Goal: Navigation & Orientation: Find specific page/section

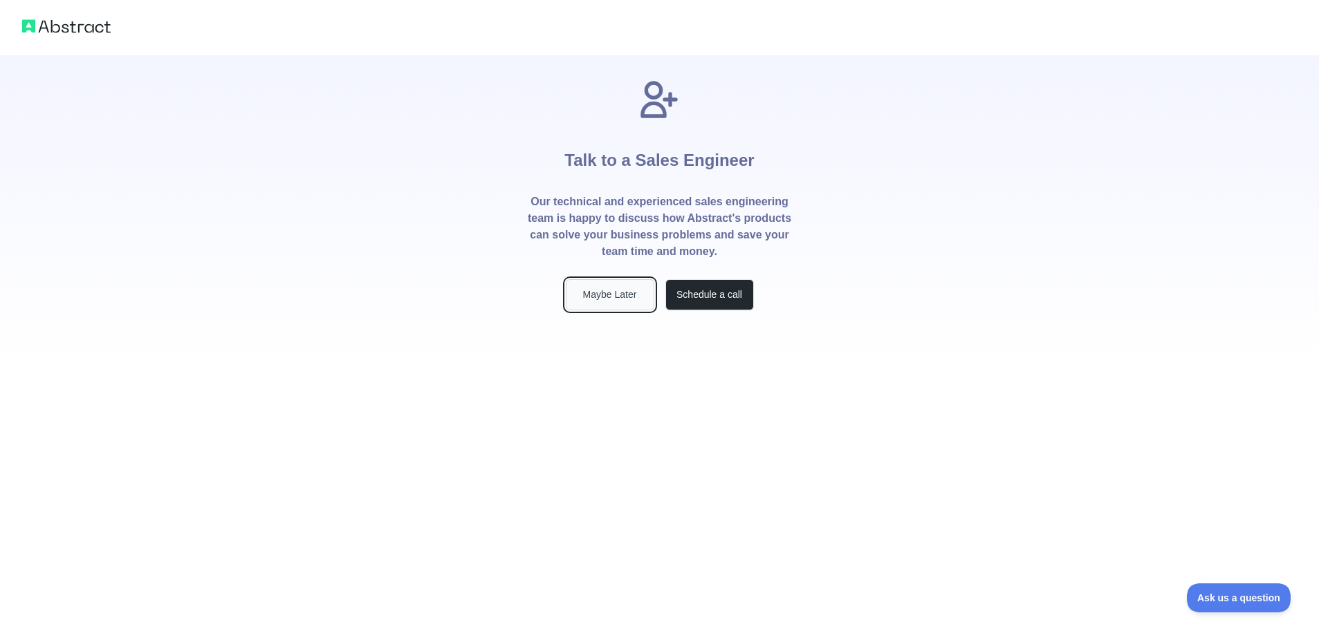
click at [625, 293] on button "Maybe Later" at bounding box center [610, 294] width 89 height 31
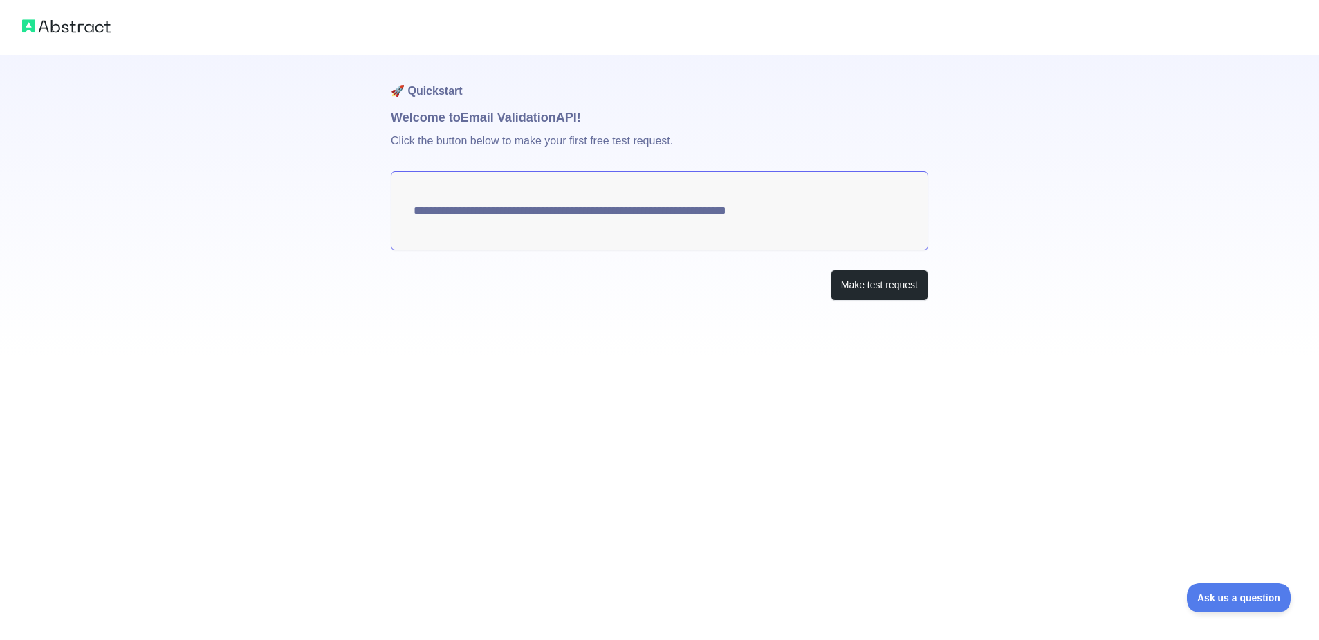
click at [806, 207] on textarea "**********" at bounding box center [659, 211] width 537 height 79
click at [867, 289] on button "Make test request" at bounding box center [880, 285] width 98 height 31
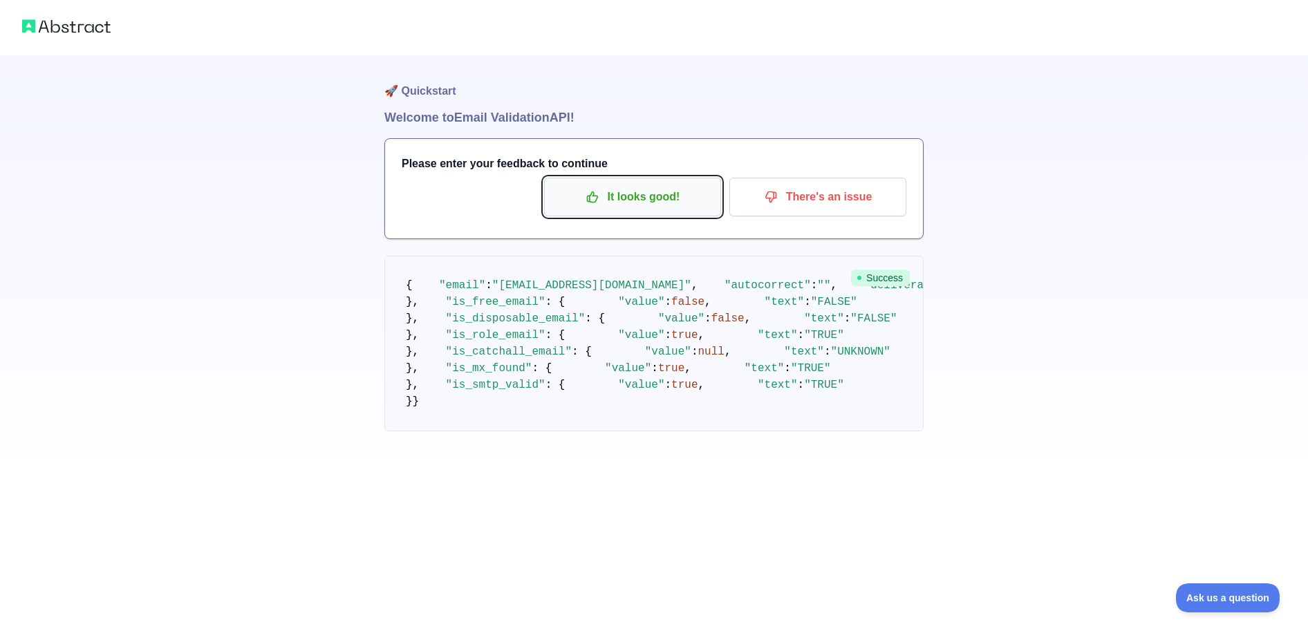
click at [612, 208] on p "It looks good!" at bounding box center [633, 197] width 156 height 24
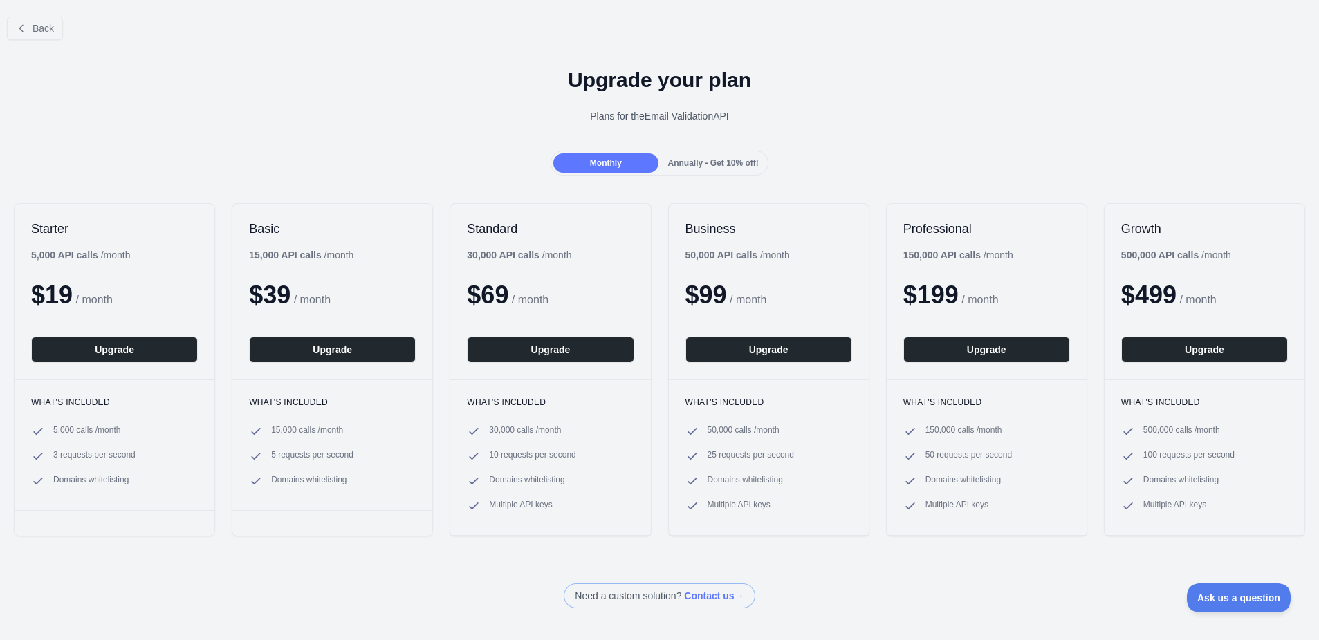
click at [692, 163] on span "Annually - Get 10% off!" at bounding box center [713, 163] width 91 height 10
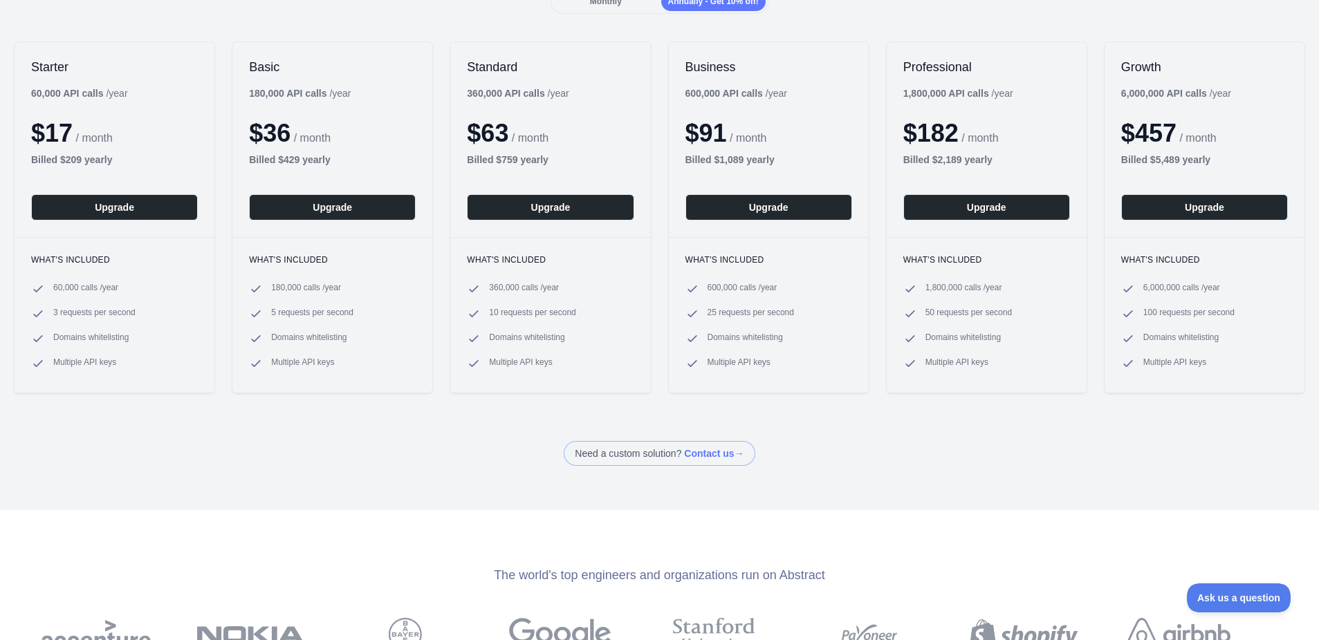
scroll to position [138, 0]
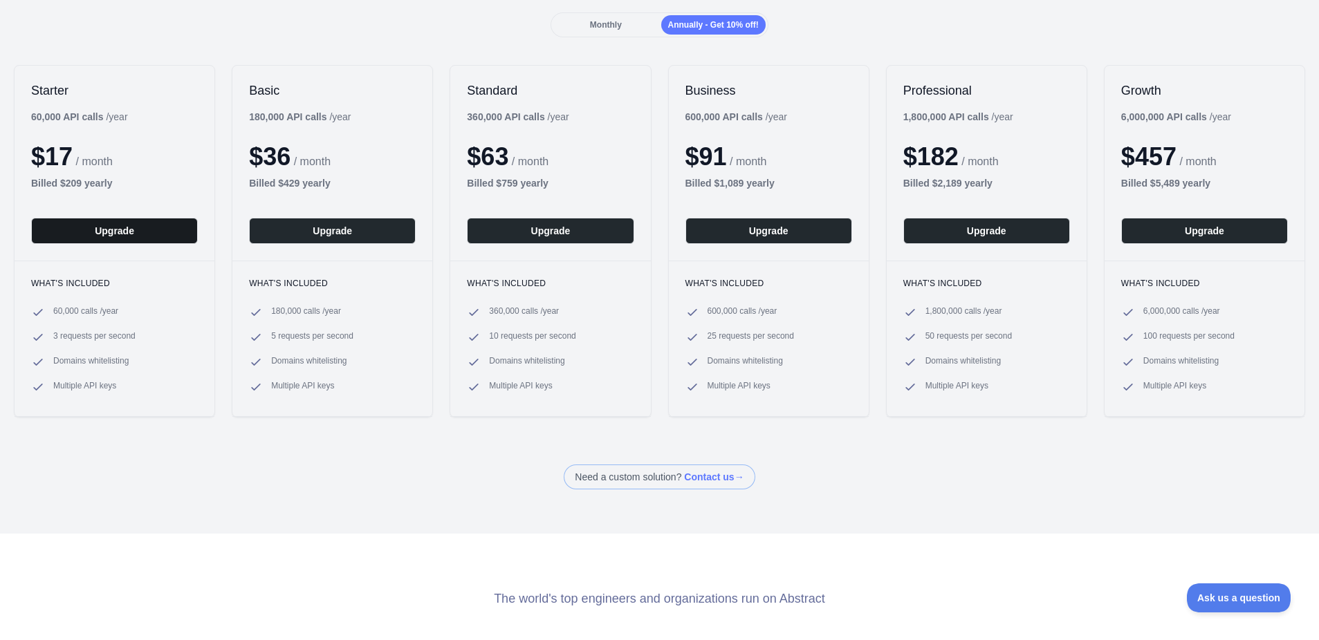
click at [83, 230] on button "Upgrade" at bounding box center [114, 231] width 167 height 26
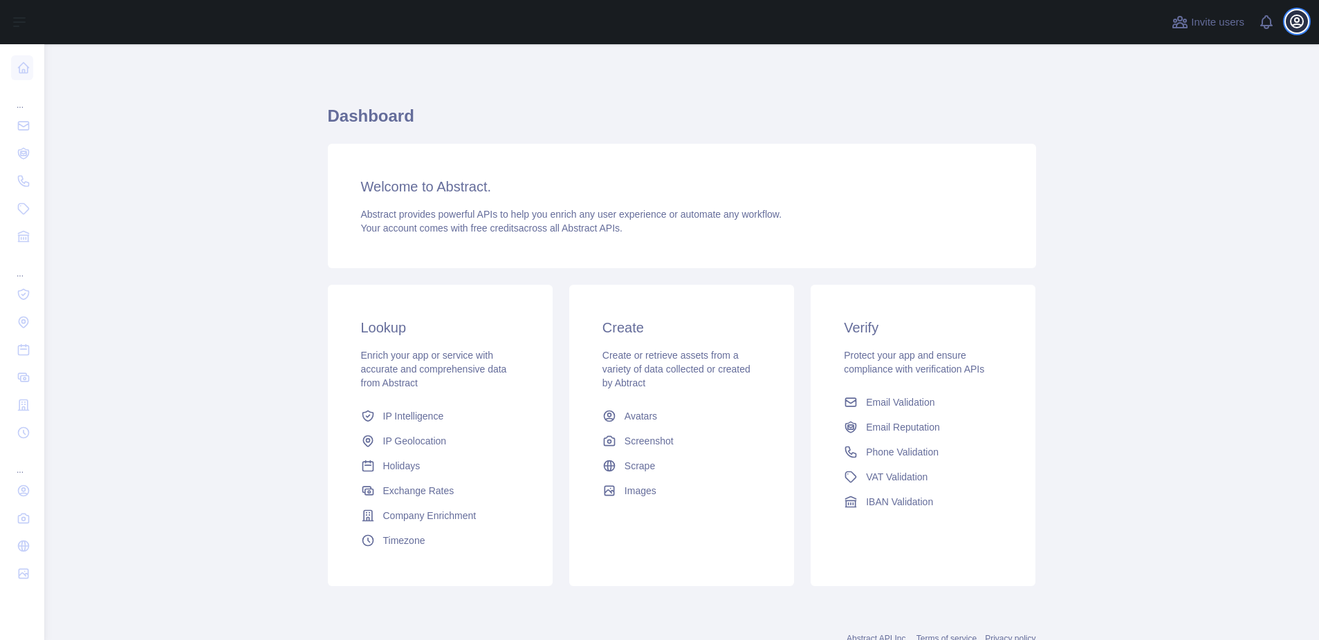
click at [1295, 24] on icon "button" at bounding box center [1296, 21] width 12 height 12
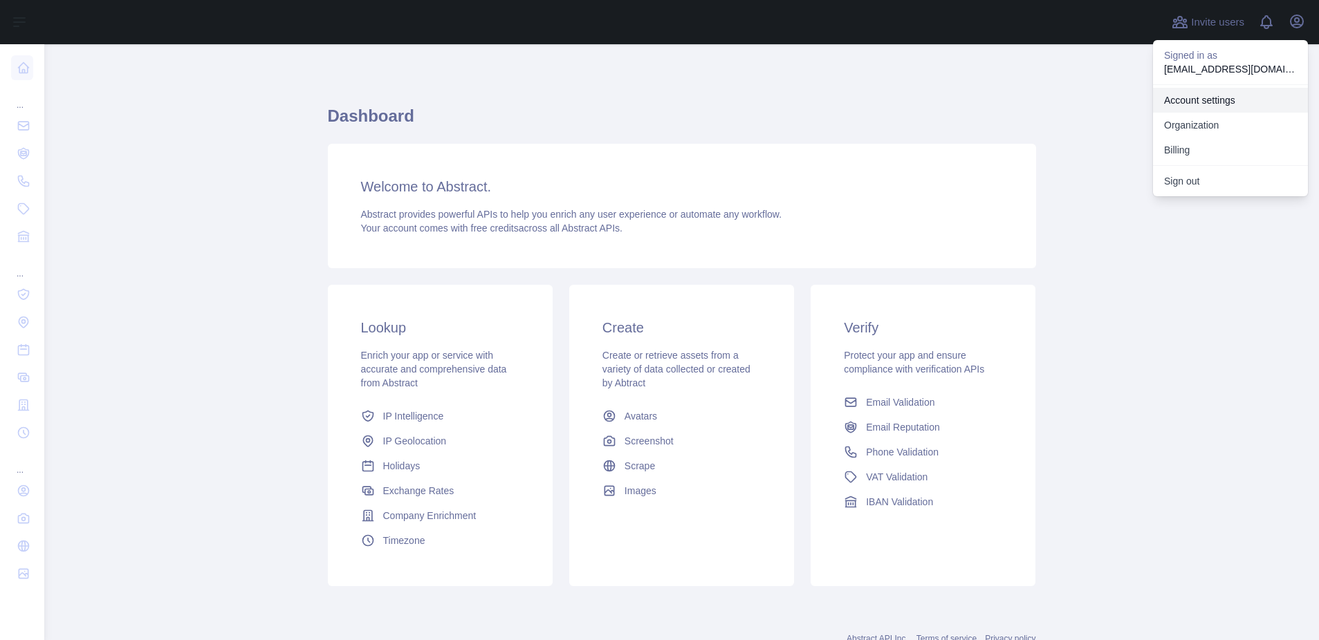
click at [1203, 100] on link "Account settings" at bounding box center [1230, 100] width 155 height 25
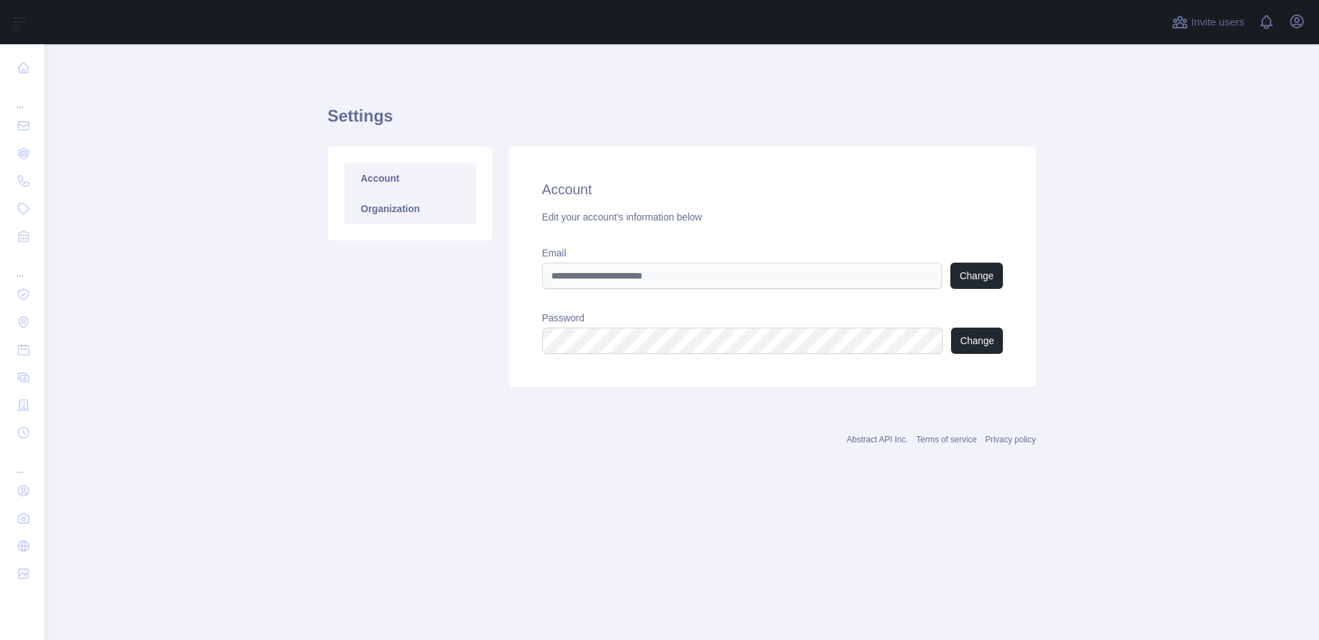
click at [394, 212] on link "Organization" at bounding box center [409, 209] width 131 height 30
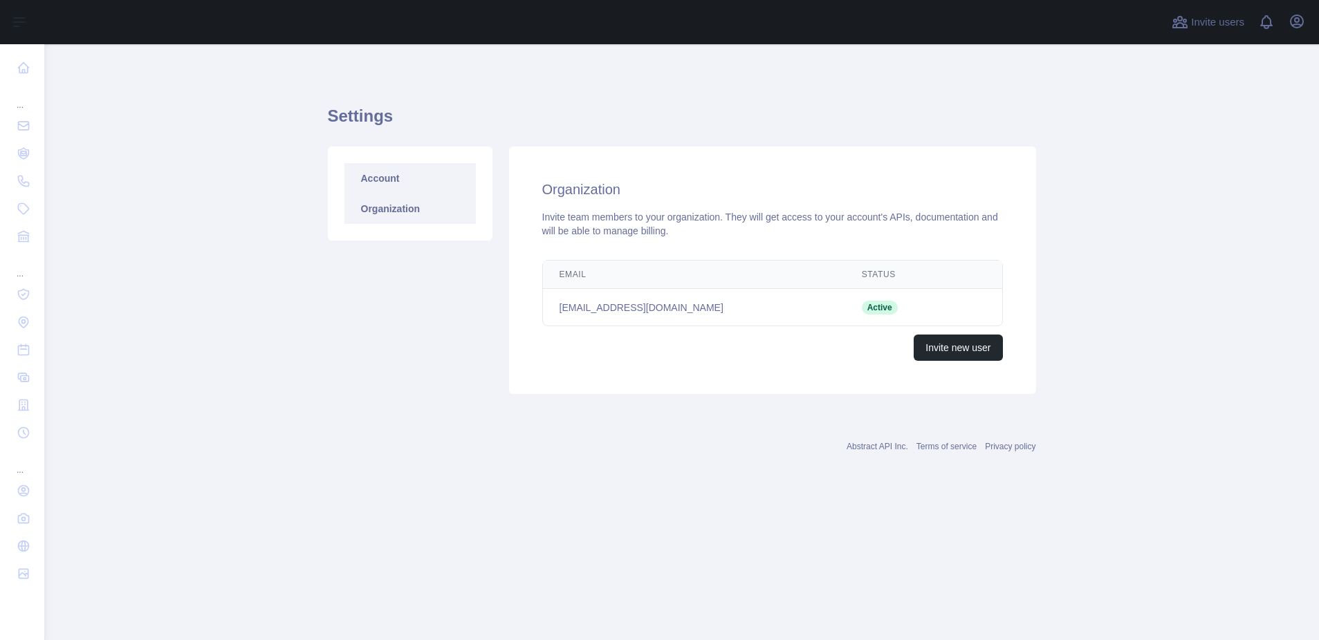
click at [380, 180] on link "Account" at bounding box center [409, 178] width 131 height 30
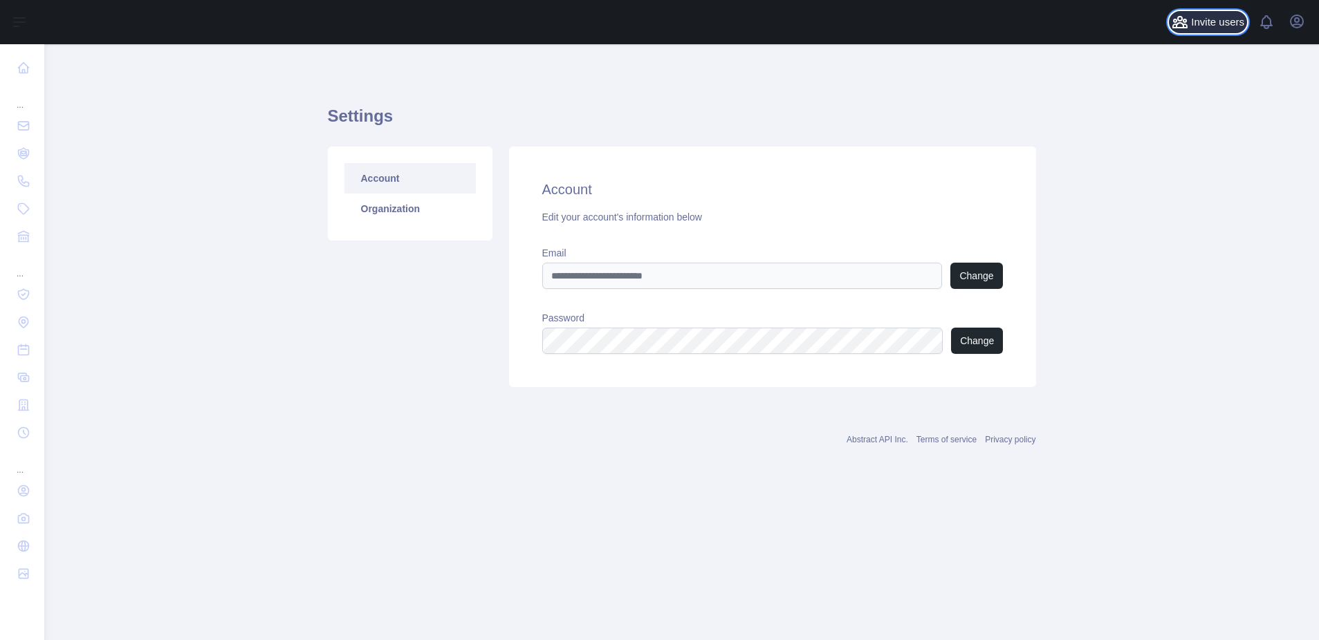
click at [1186, 21] on icon at bounding box center [1180, 22] width 14 height 11
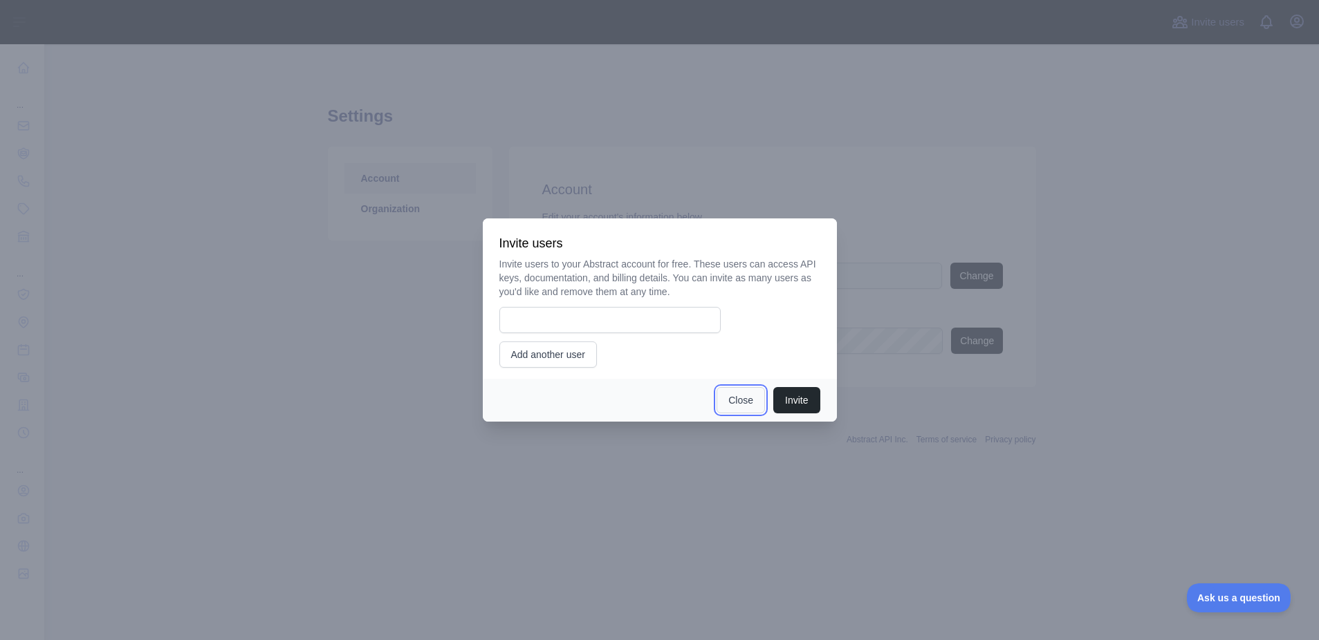
drag, startPoint x: 740, startPoint y: 405, endPoint x: 1225, endPoint y: 28, distance: 613.6
click at [739, 405] on button "Close" at bounding box center [740, 400] width 48 height 26
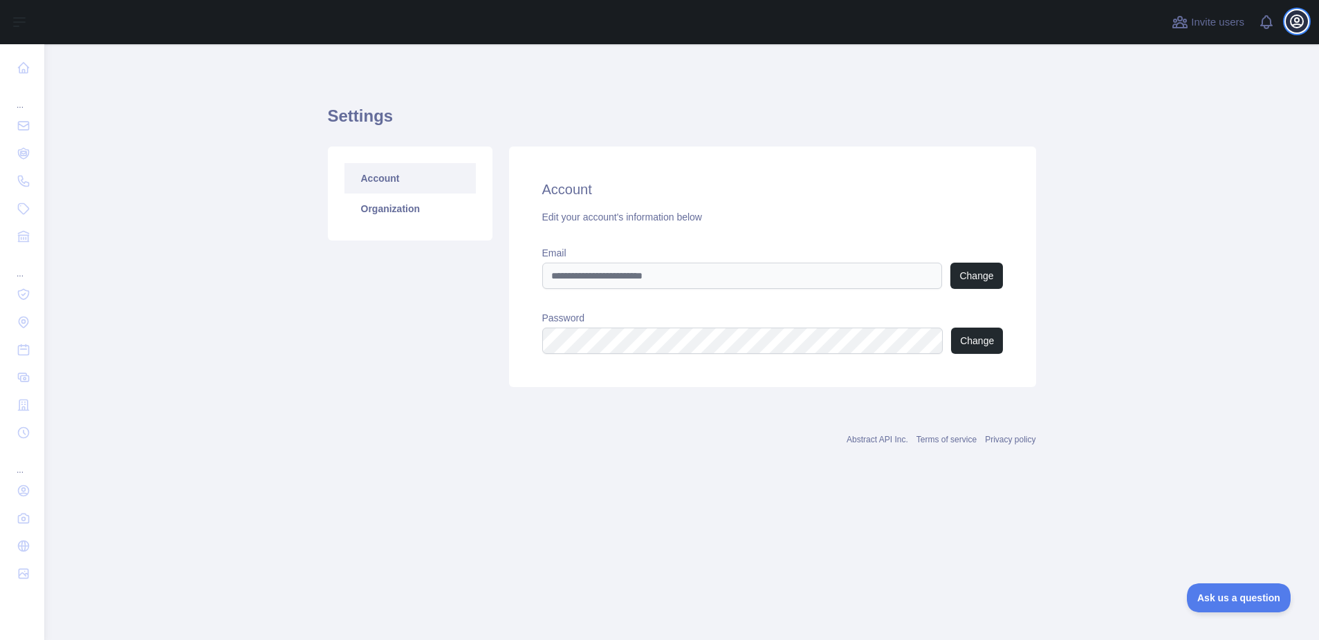
click at [1297, 19] on icon "button" at bounding box center [1296, 21] width 12 height 12
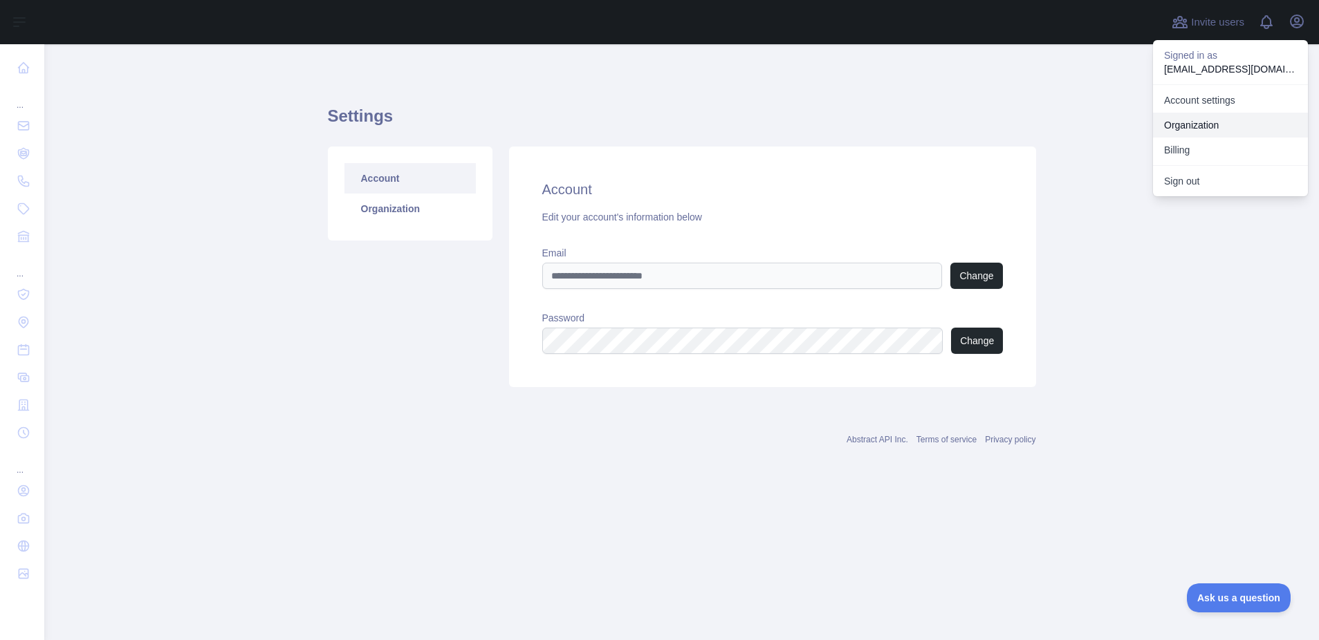
click at [1242, 122] on link "Organization" at bounding box center [1230, 125] width 155 height 25
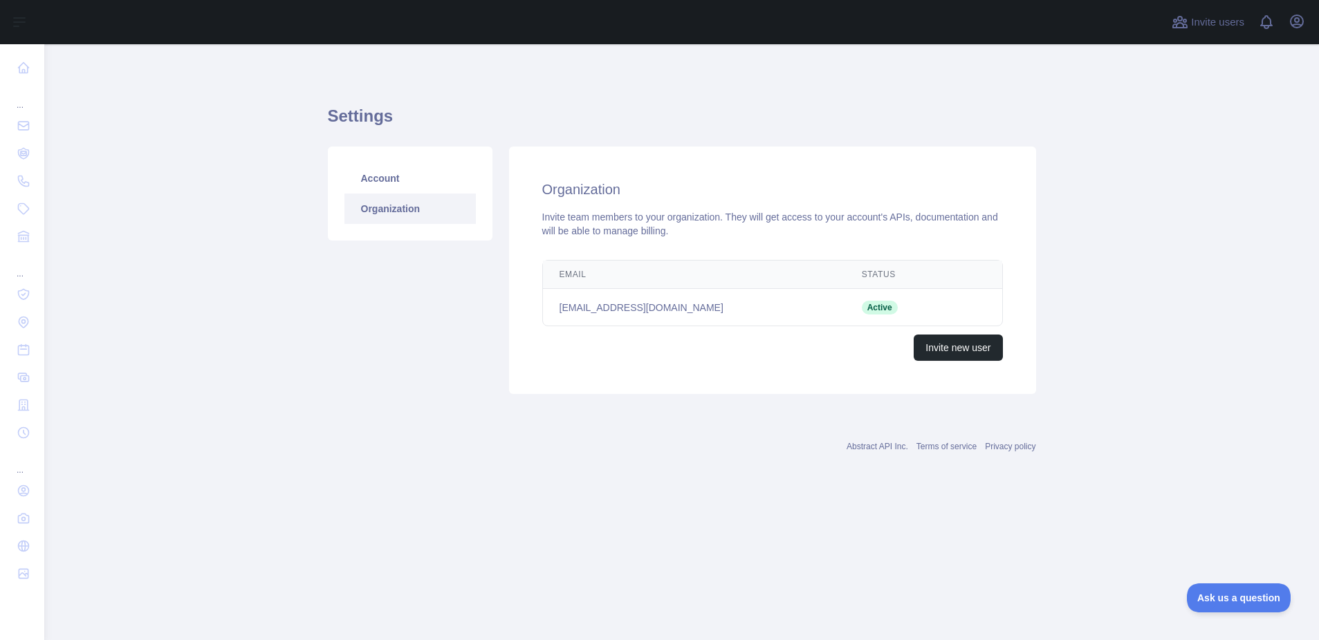
click at [180, 168] on main "Settings Account Organization Organization Invite team members to your organiza…" at bounding box center [681, 342] width 1275 height 596
click at [384, 177] on link "Account" at bounding box center [409, 178] width 131 height 30
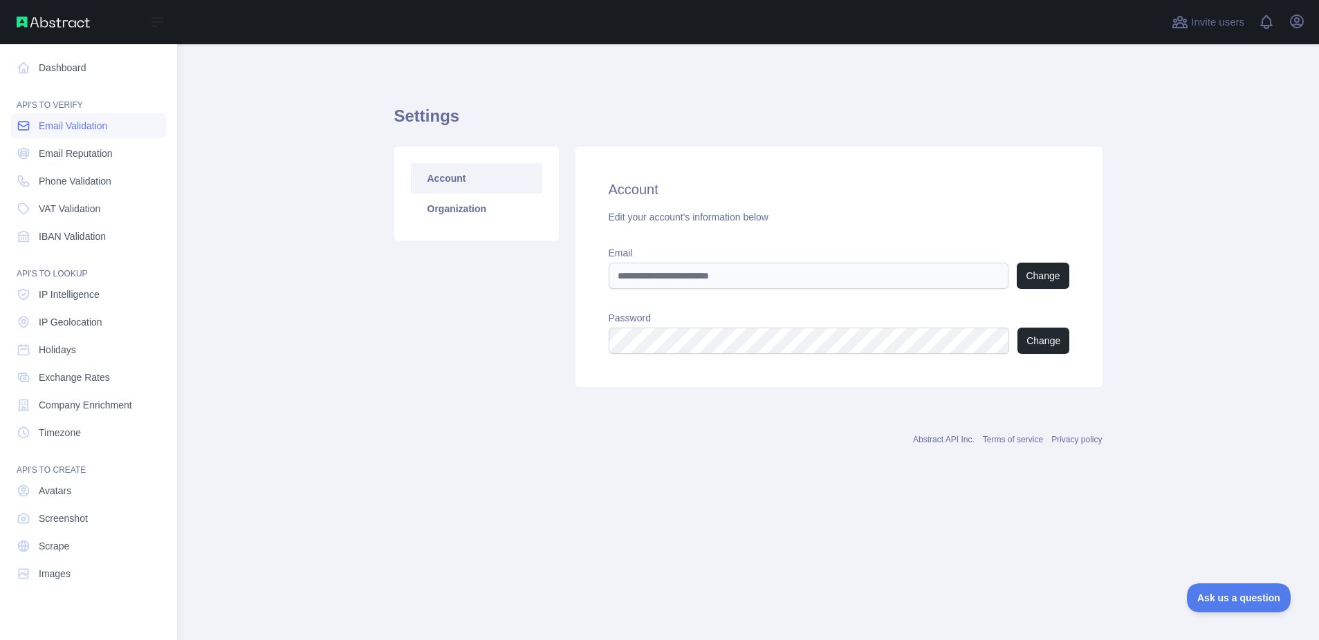
click at [83, 121] on span "Email Validation" at bounding box center [73, 126] width 68 height 14
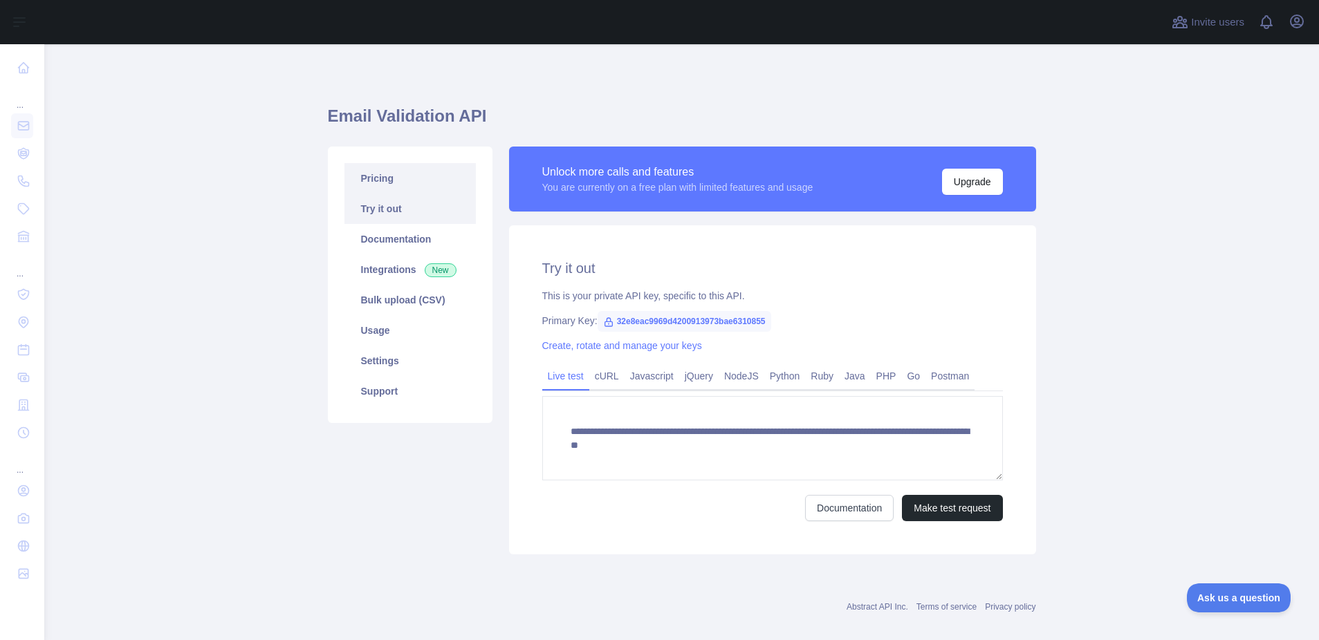
click at [366, 186] on link "Pricing" at bounding box center [409, 178] width 131 height 30
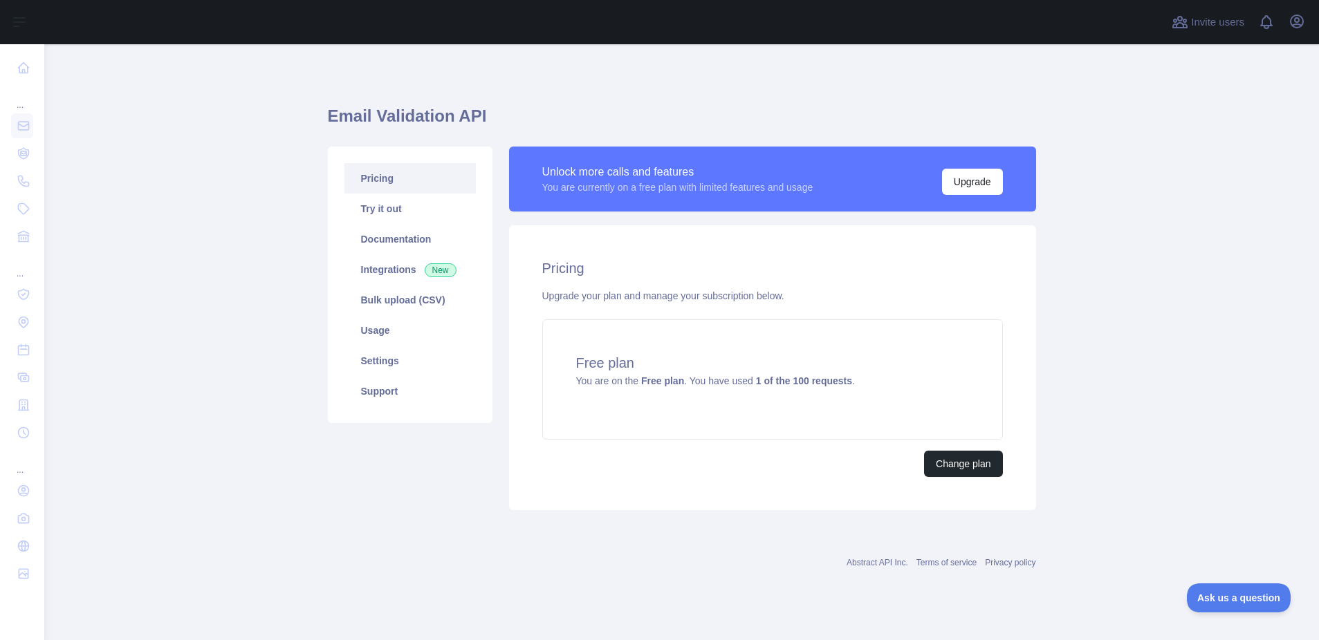
click at [307, 197] on main "Email Validation API Pricing Try it out Documentation Integrations New Bulk upl…" at bounding box center [681, 342] width 1275 height 596
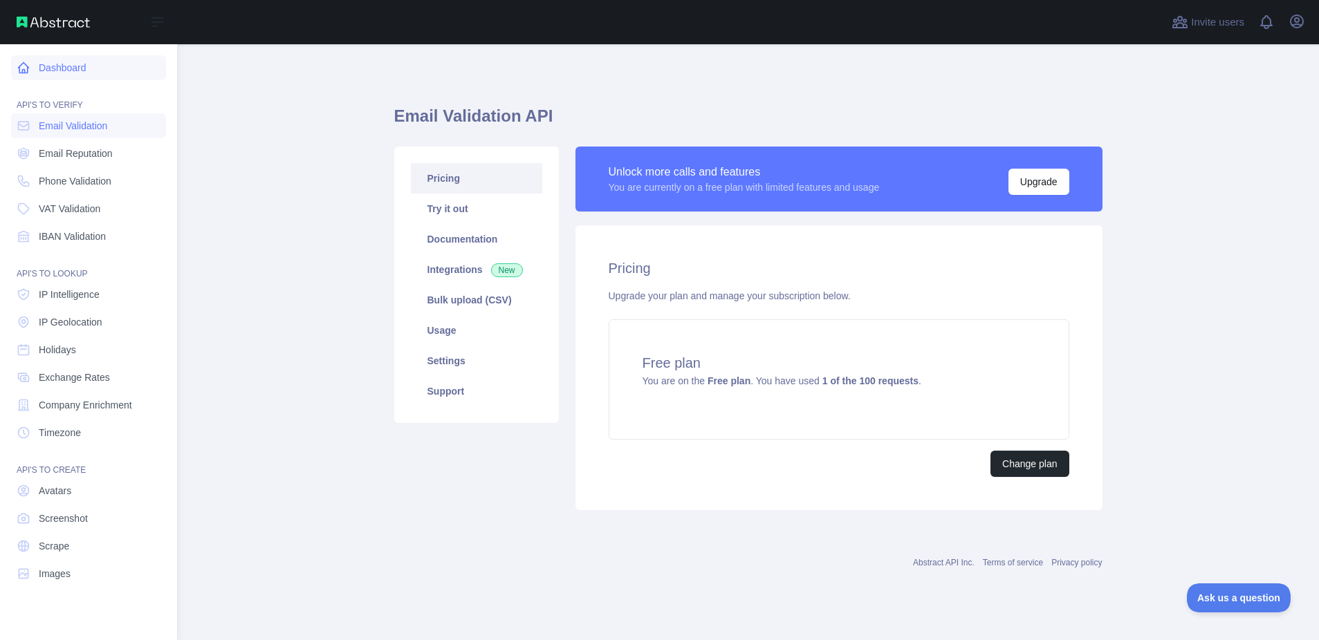
click at [55, 66] on link "Dashboard" at bounding box center [88, 67] width 155 height 25
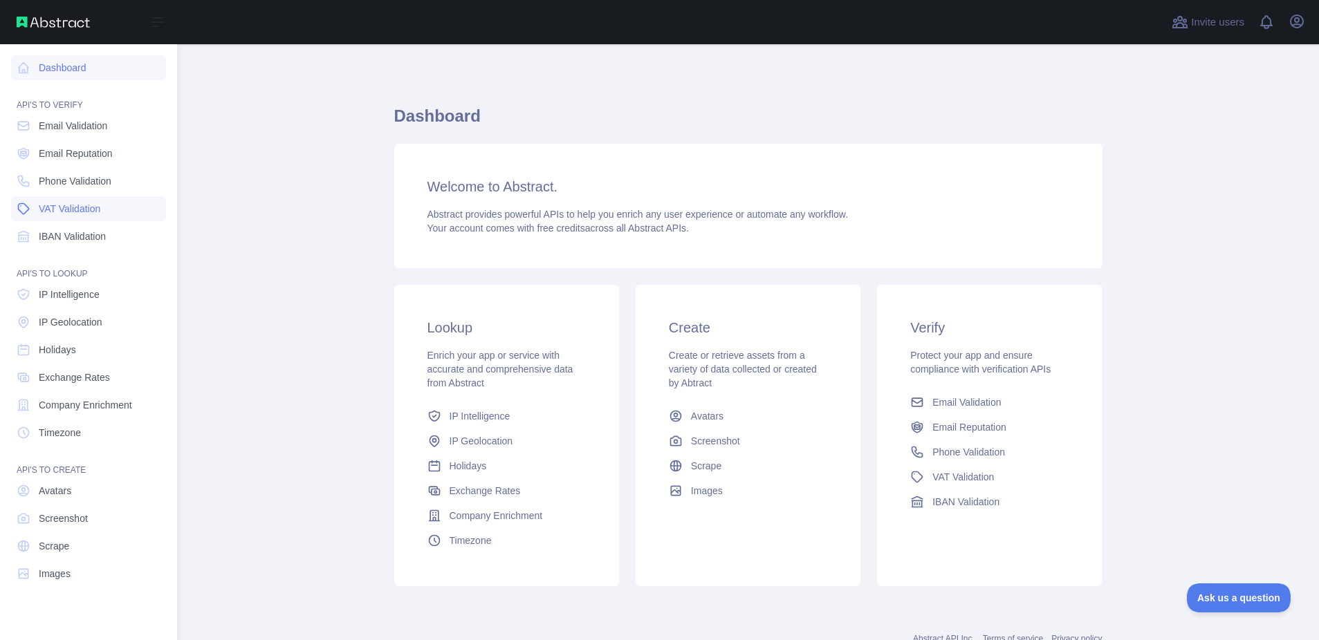
click at [77, 214] on span "VAT Validation" at bounding box center [70, 209] width 62 height 14
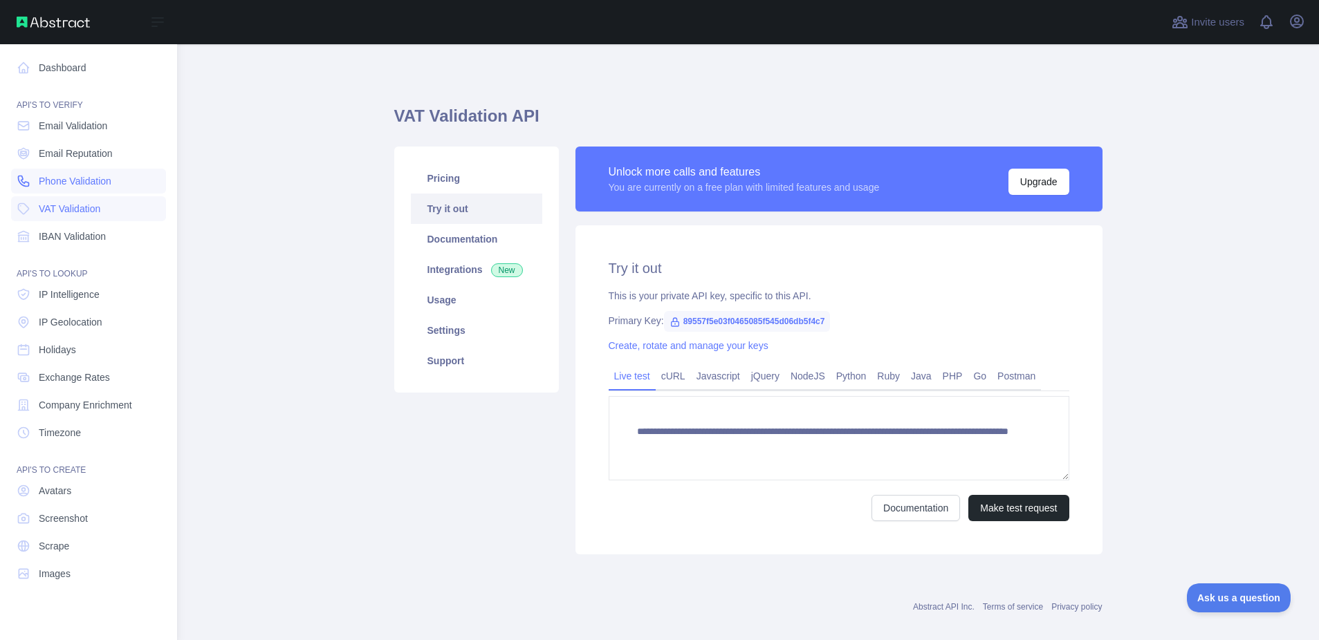
click at [73, 186] on span "Phone Validation" at bounding box center [75, 181] width 73 height 14
click at [73, 151] on span "Email Reputation" at bounding box center [76, 154] width 74 height 14
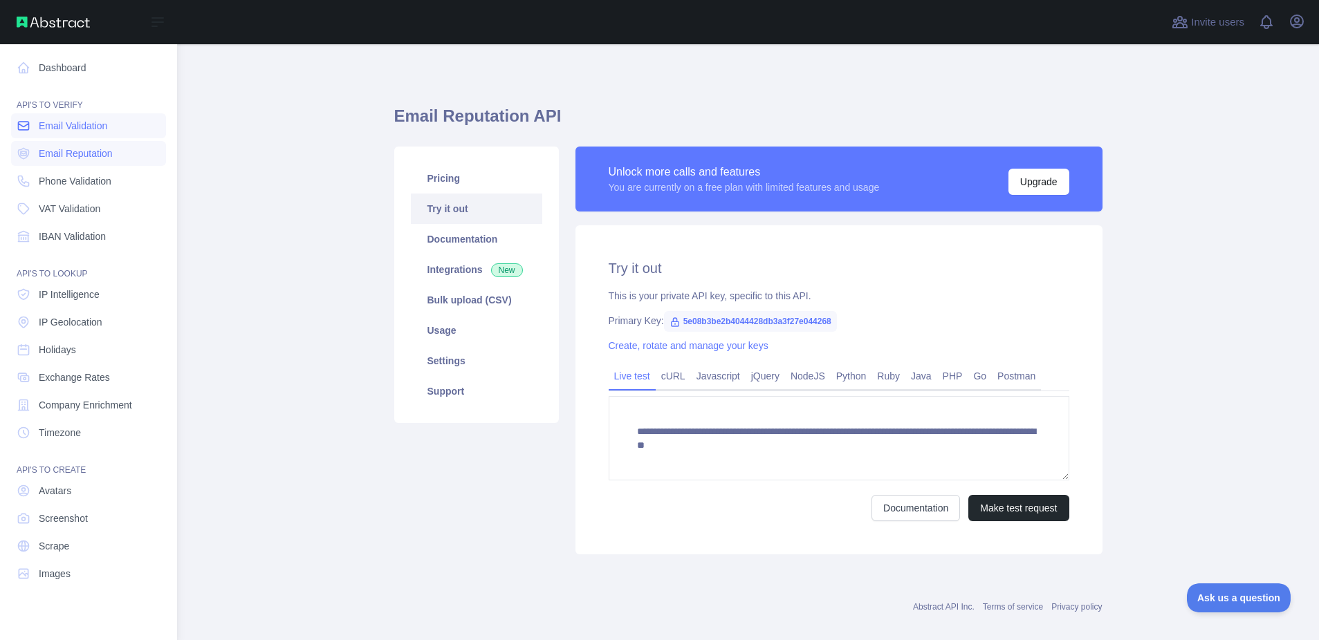
click at [80, 135] on link "Email Validation" at bounding box center [88, 125] width 155 height 25
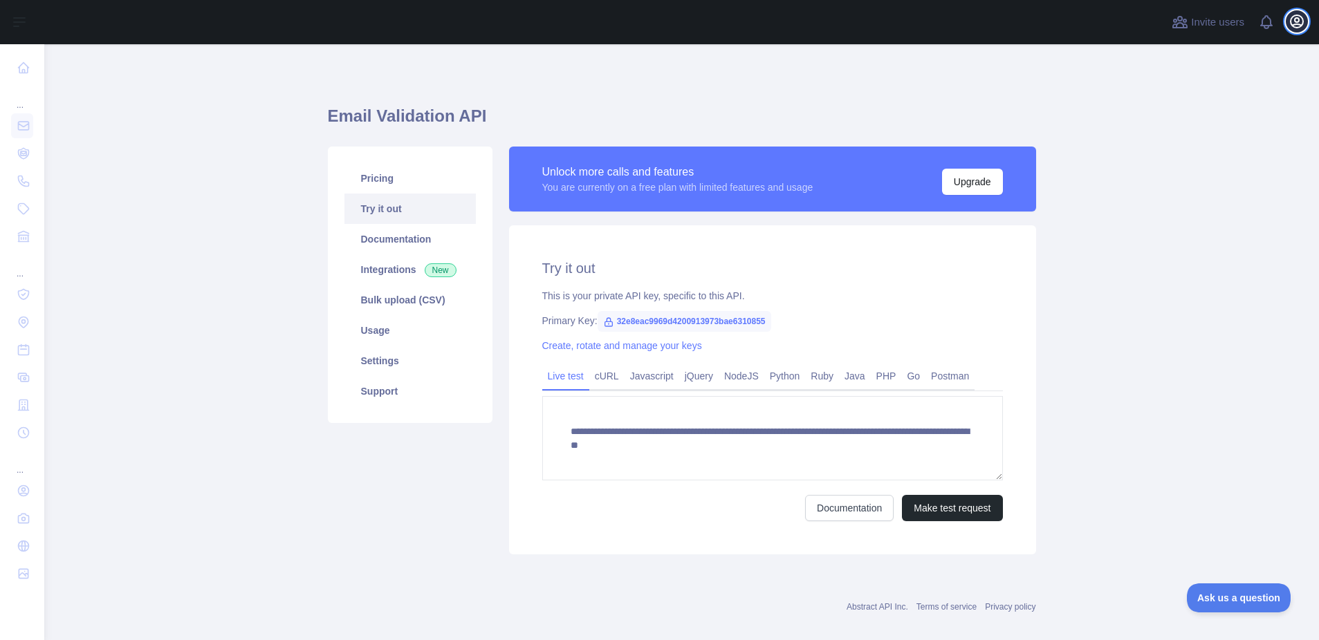
click at [1296, 26] on icon "button" at bounding box center [1296, 21] width 17 height 17
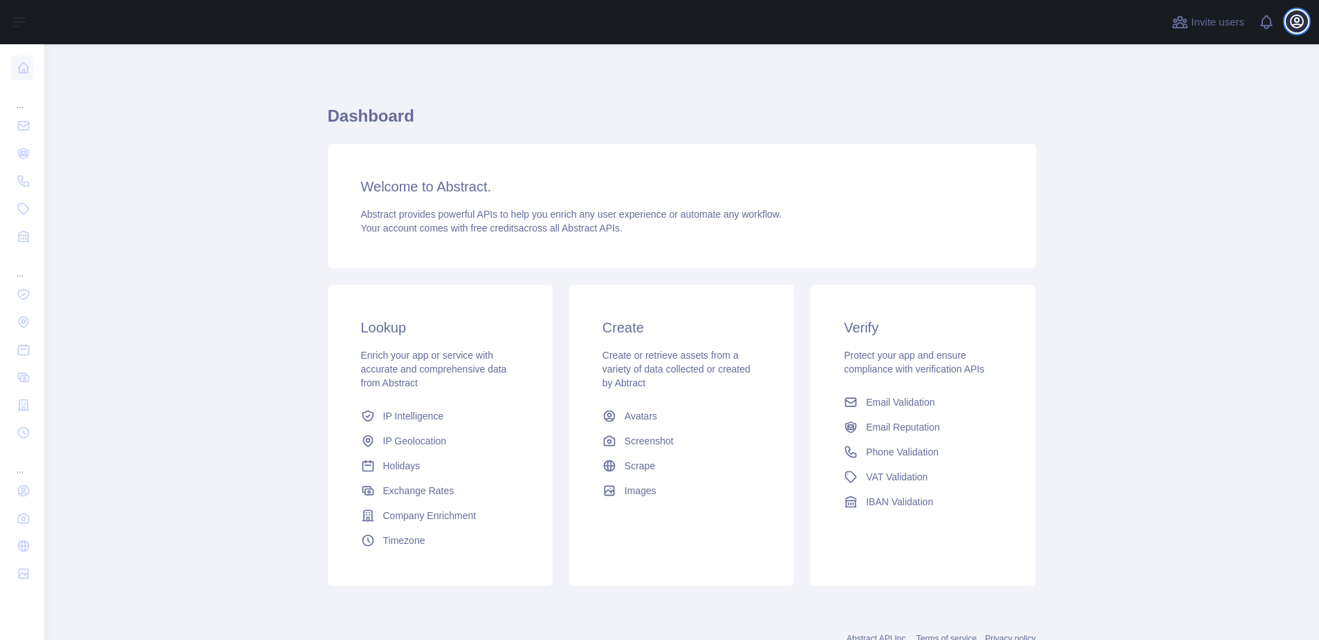
click at [1297, 29] on icon "button" at bounding box center [1296, 21] width 17 height 17
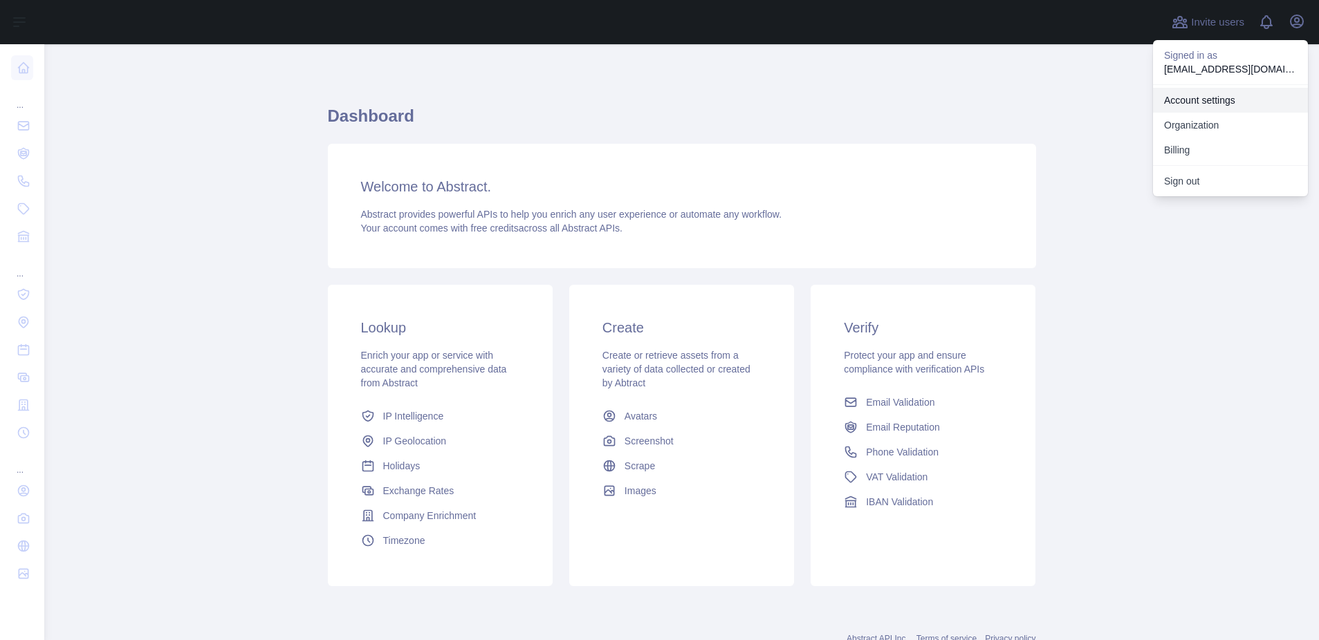
click at [1197, 102] on link "Account settings" at bounding box center [1230, 100] width 155 height 25
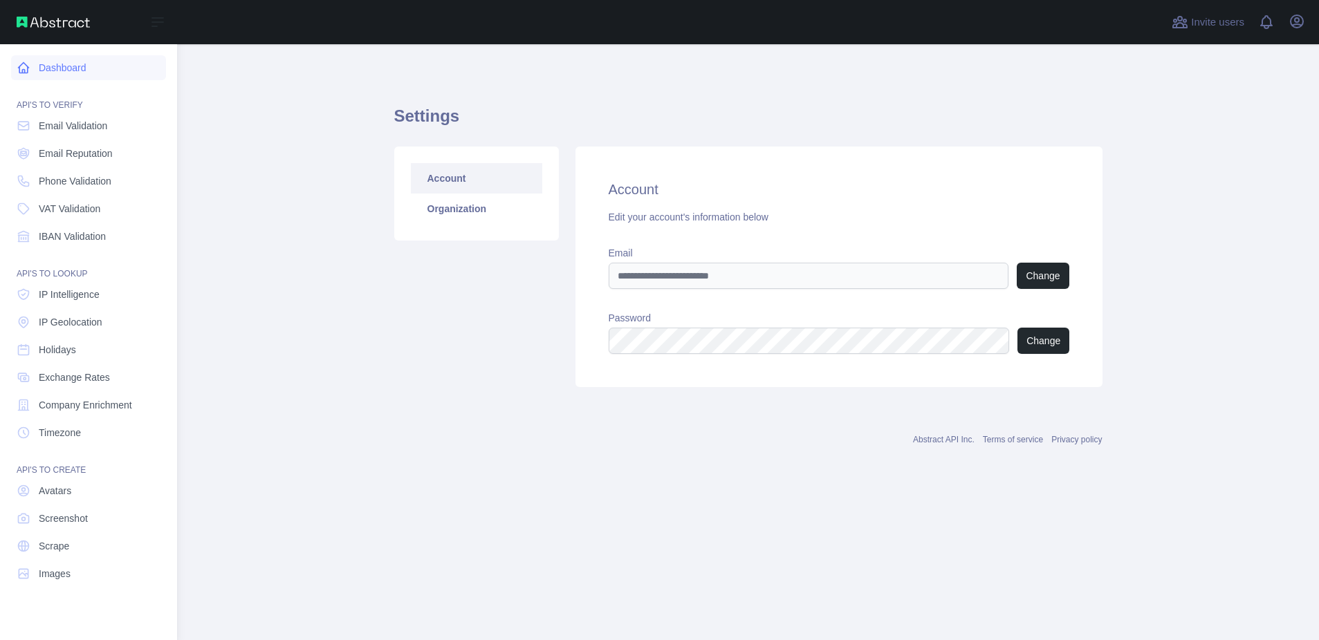
click at [65, 62] on link "Dashboard" at bounding box center [88, 67] width 155 height 25
